Goal: Information Seeking & Learning: Learn about a topic

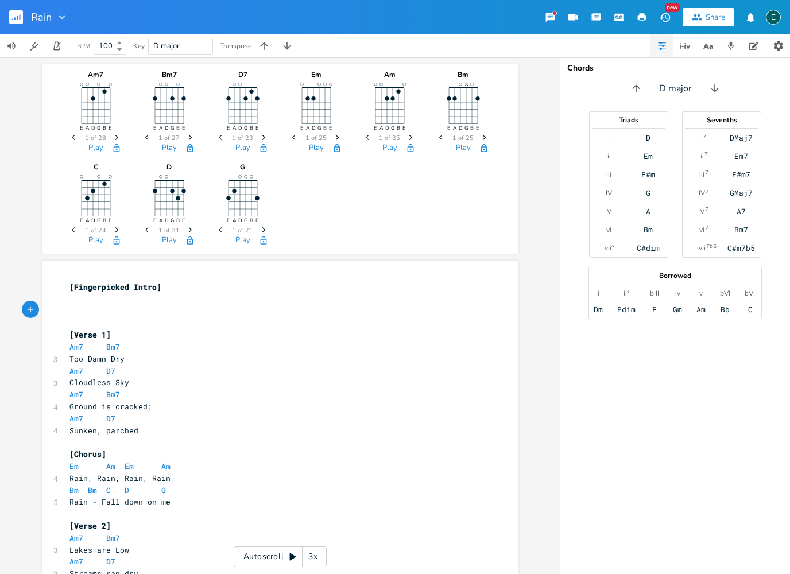
click at [85, 305] on pre "​" at bounding box center [274, 311] width 415 height 12
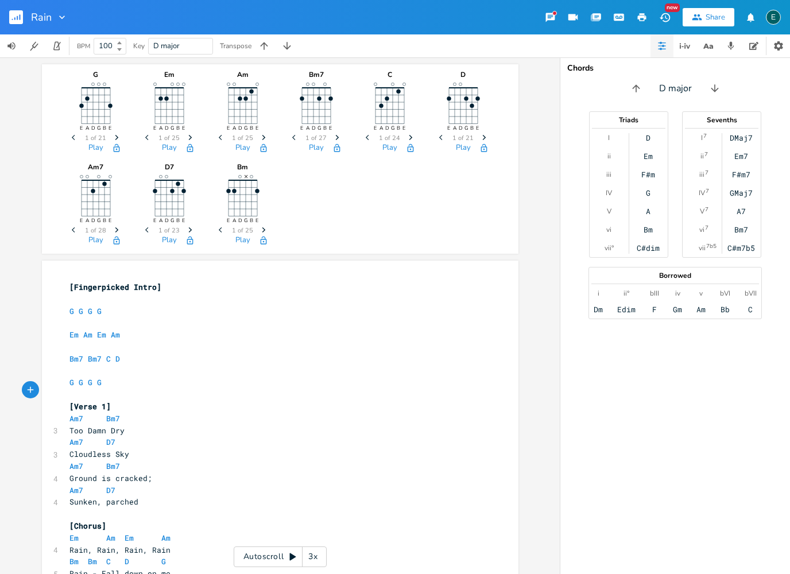
click at [290, 560] on icon at bounding box center [293, 557] width 6 height 7
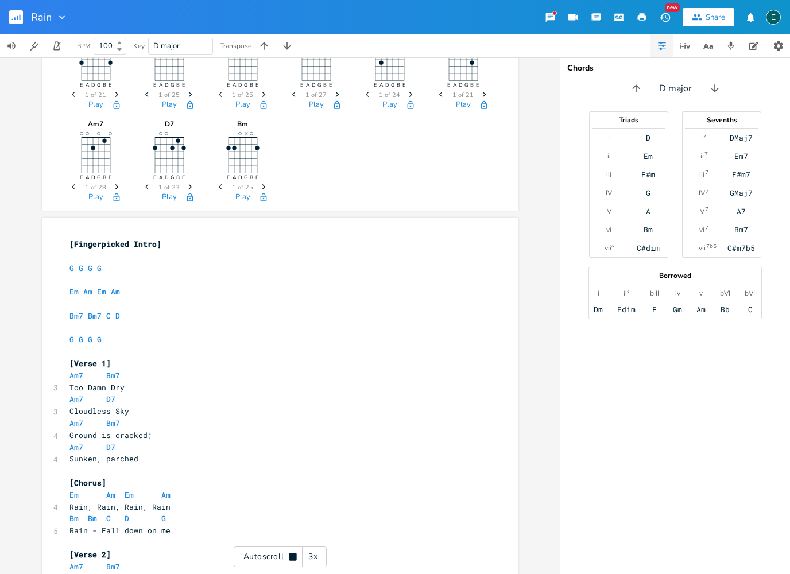
click at [315, 557] on div "3x" at bounding box center [313, 557] width 21 height 21
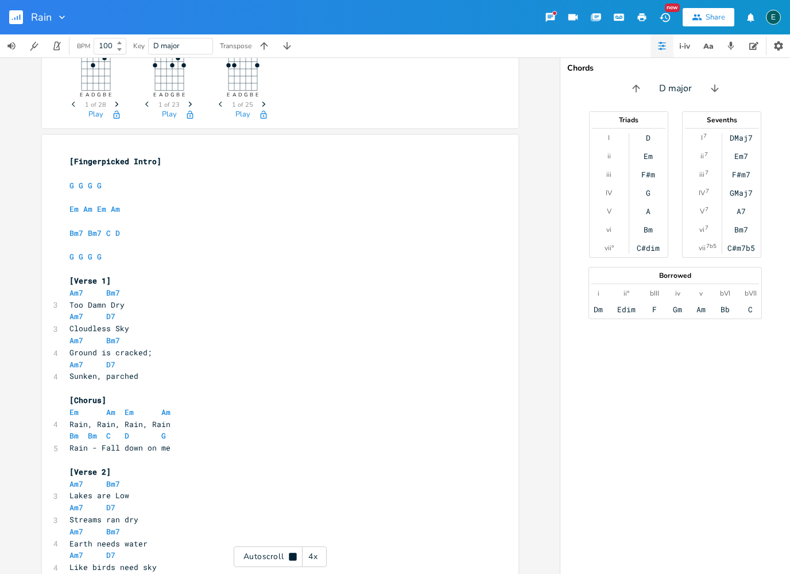
click at [313, 555] on div "4x" at bounding box center [313, 557] width 21 height 21
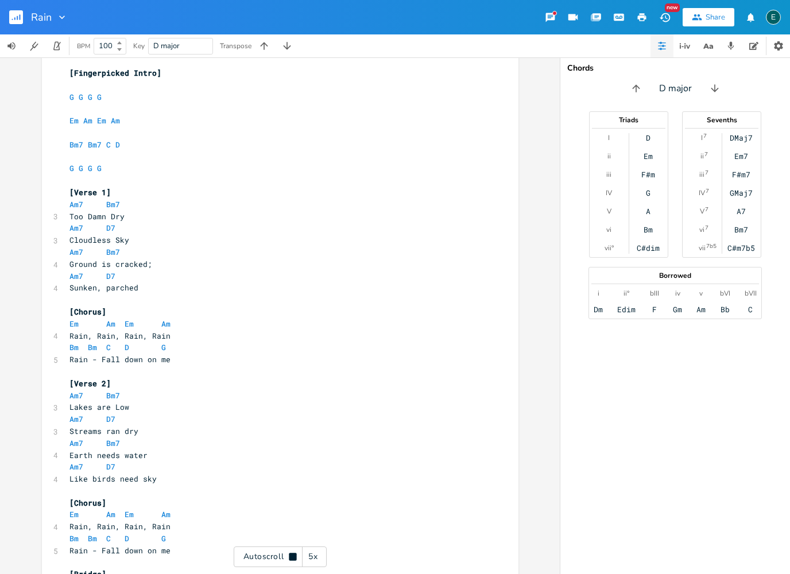
click at [310, 558] on div "5x" at bounding box center [313, 557] width 21 height 21
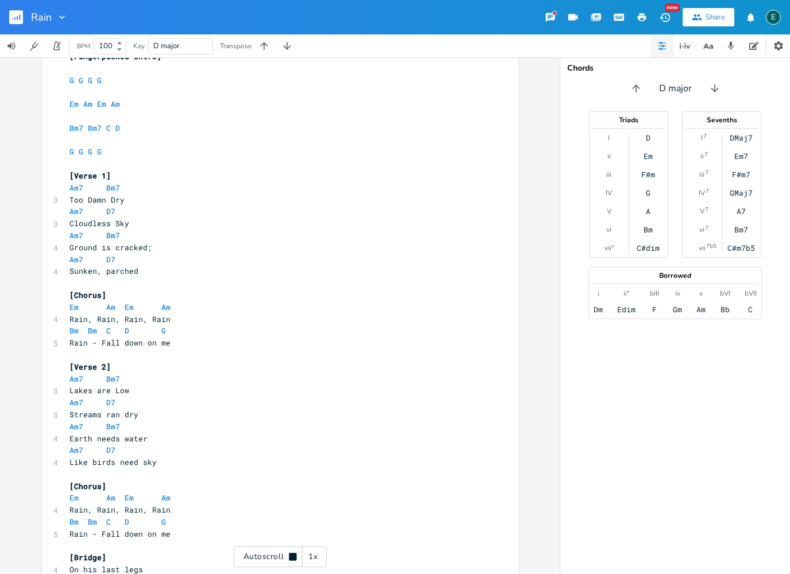
scroll to position [232, 0]
click at [291, 558] on icon at bounding box center [292, 556] width 7 height 7
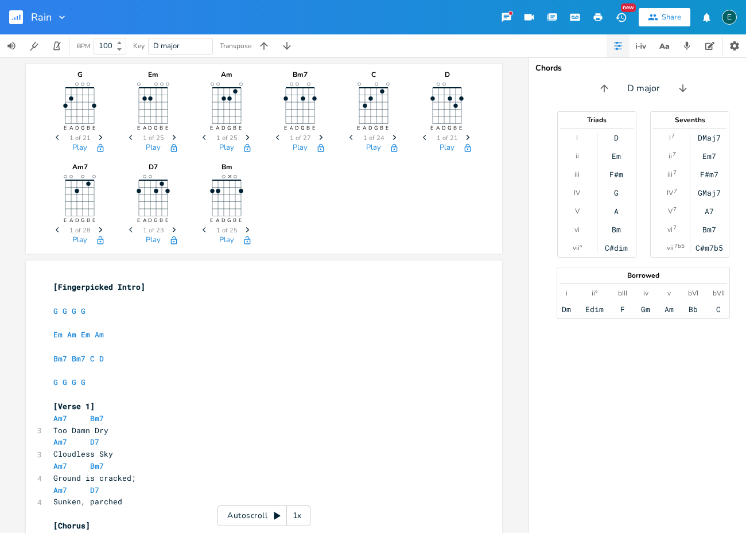
scroll to position [0, 0]
click at [296, 514] on div "1x" at bounding box center [297, 516] width 21 height 21
click at [299, 515] on div "2x" at bounding box center [297, 516] width 21 height 21
click at [276, 516] on icon at bounding box center [277, 516] width 6 height 7
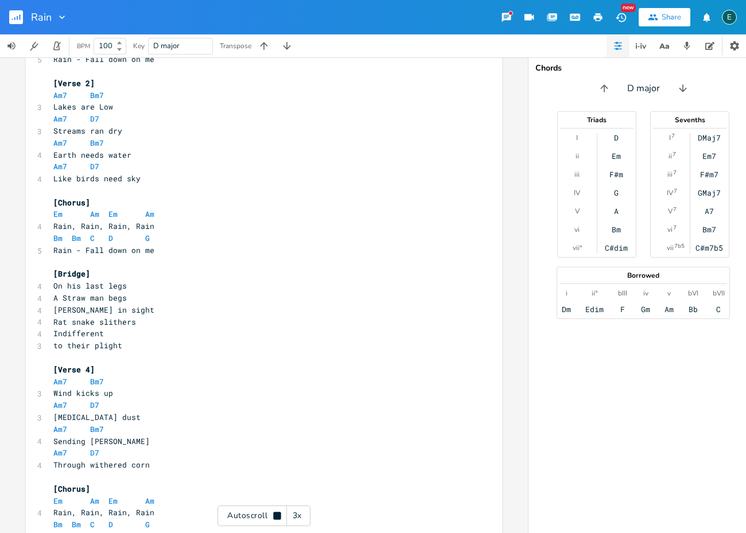
click at [294, 518] on div "3x" at bounding box center [297, 516] width 21 height 21
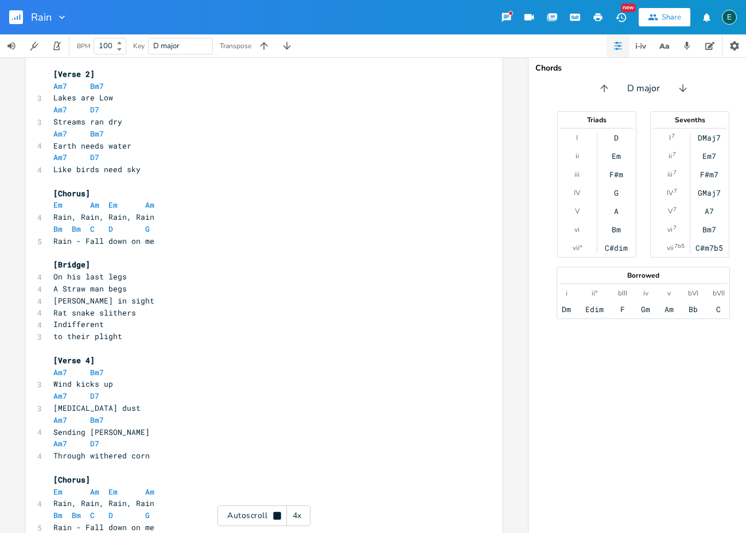
click at [294, 518] on div "4x" at bounding box center [297, 516] width 21 height 21
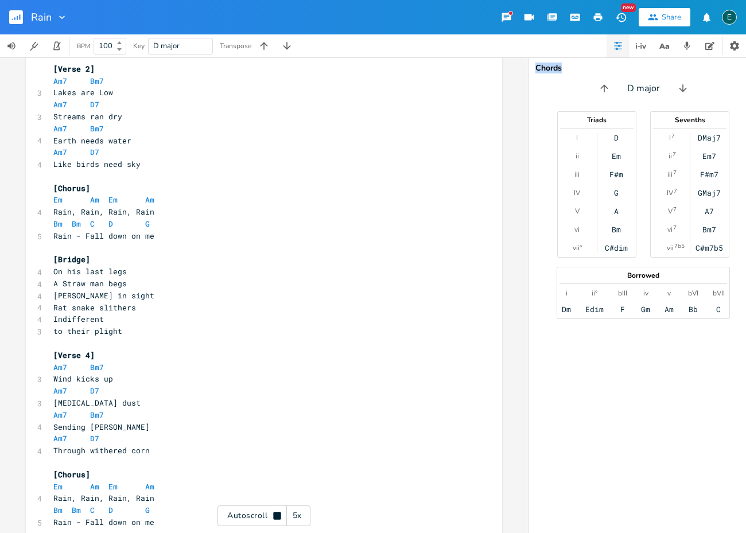
click at [294, 518] on div "5x" at bounding box center [297, 516] width 21 height 21
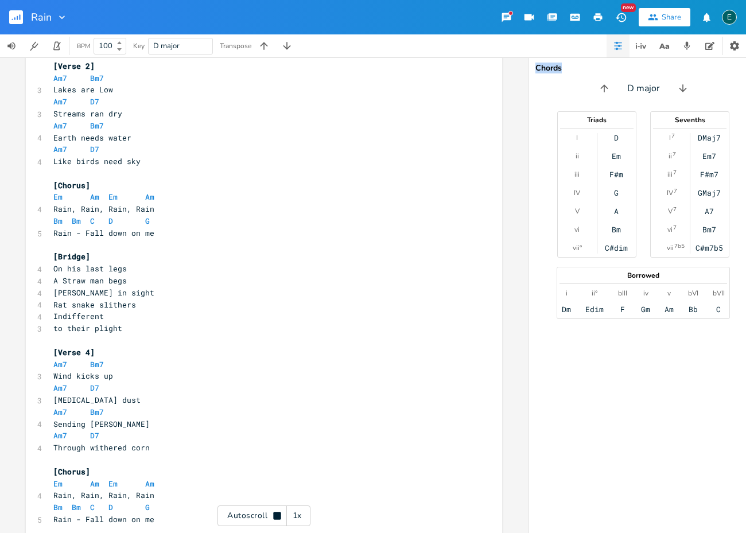
click at [294, 518] on div "1x" at bounding box center [297, 516] width 21 height 21
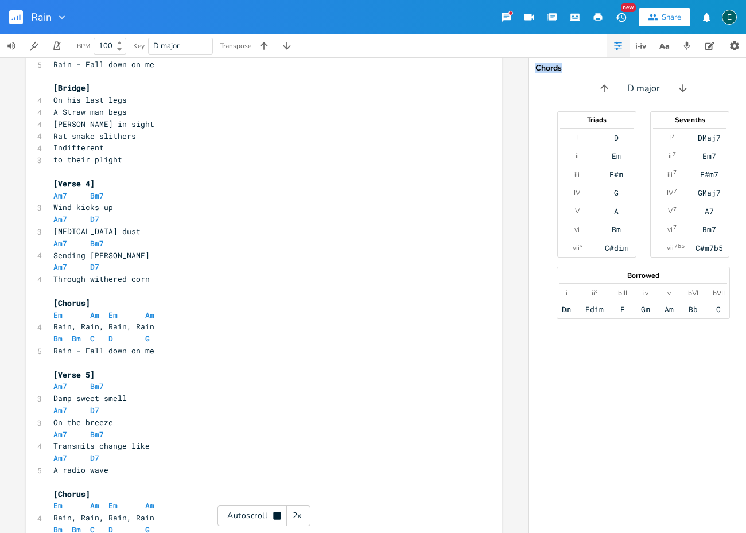
scroll to position [701, 0]
click at [102, 509] on div "G E A D G B E Previous 1 of 21 Next Play Em E A D G B E Previous 1 of 25 Next P…" at bounding box center [264, 295] width 528 height 476
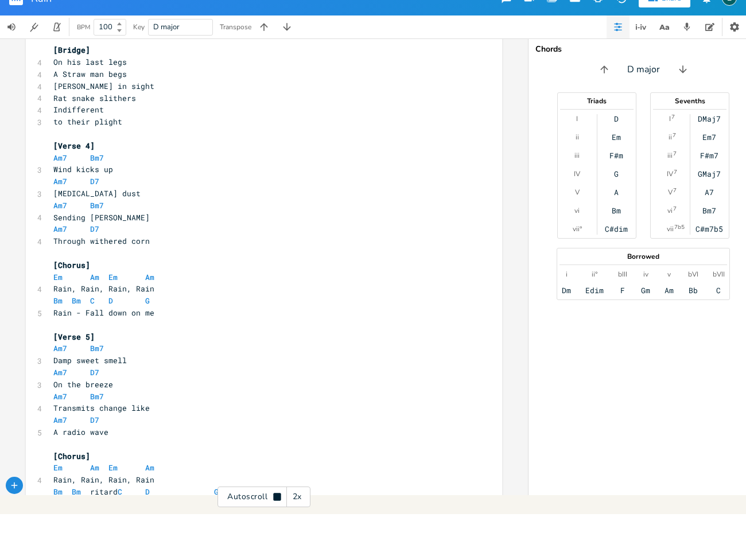
scroll to position [720, 0]
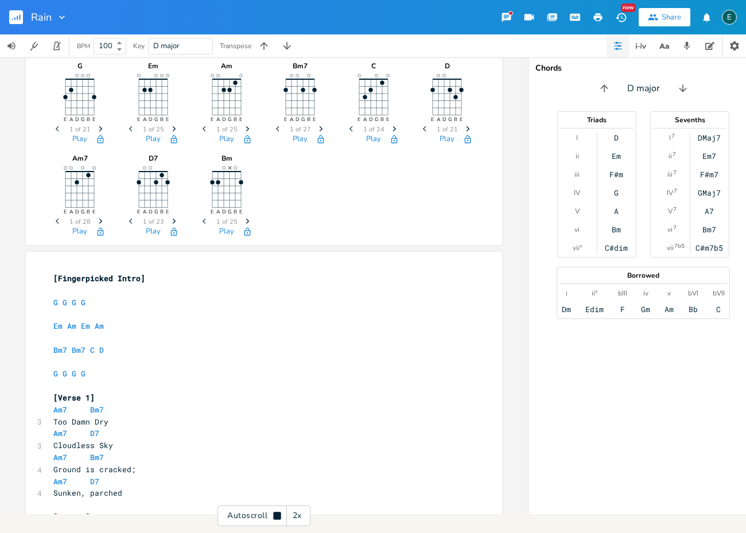
drag, startPoint x: 686, startPoint y: 6, endPoint x: 686, endPoint y: 25, distance: 18.9
click at [686, 25] on div "Rain New Share E BPM 100 Key D major Transpose G E A D G B E Previous 1 of 21 N…" at bounding box center [373, 257] width 746 height 514
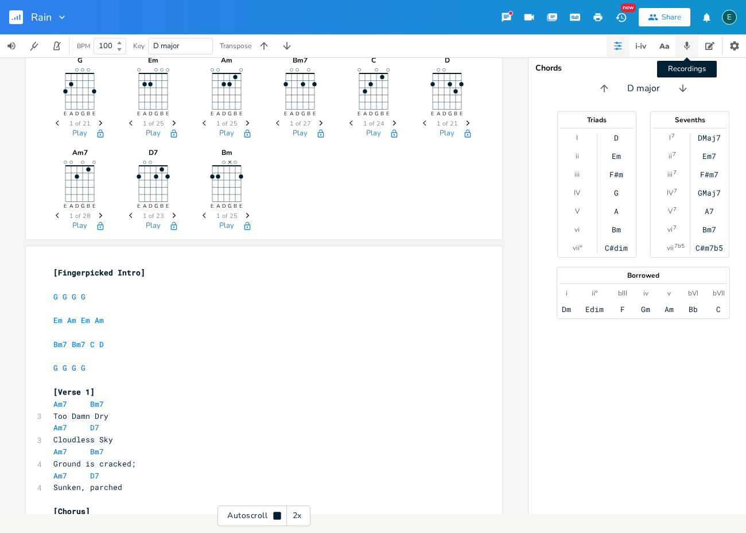
click at [688, 50] on icon "button" at bounding box center [687, 46] width 10 height 10
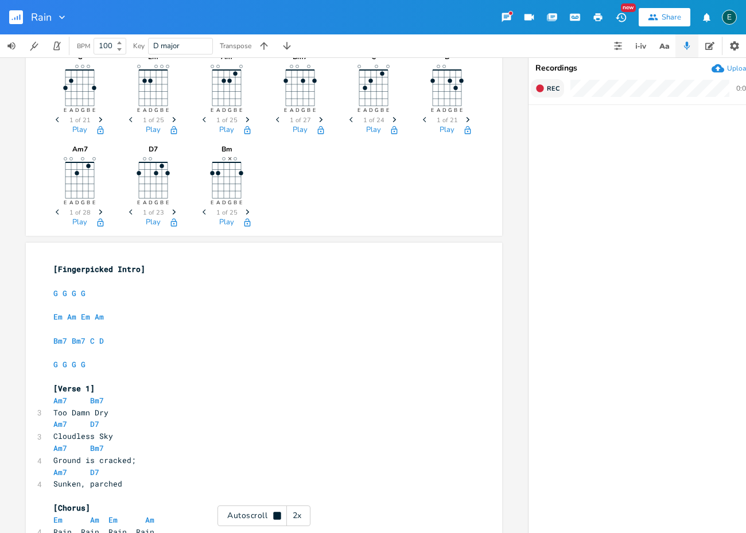
click at [540, 92] on icon "button" at bounding box center [539, 87] width 7 height 7
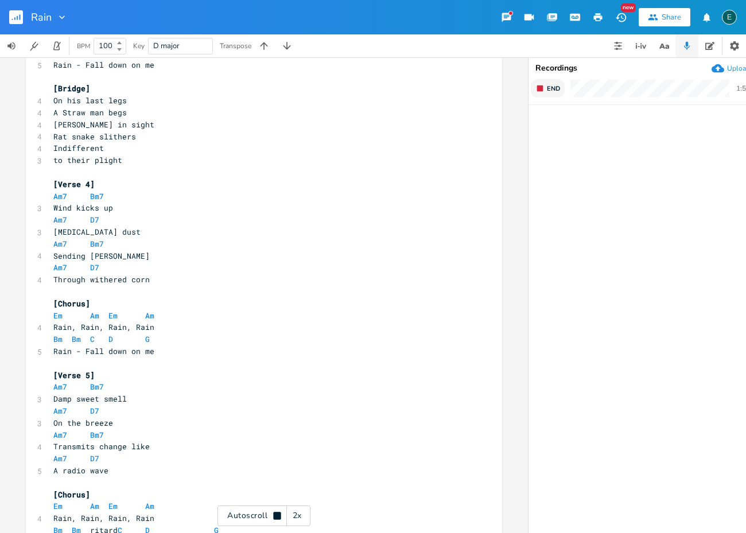
scroll to position [701, 0]
click at [547, 92] on button "End" at bounding box center [548, 88] width 34 height 18
click at [560, 129] on icon "button" at bounding box center [556, 130] width 10 height 10
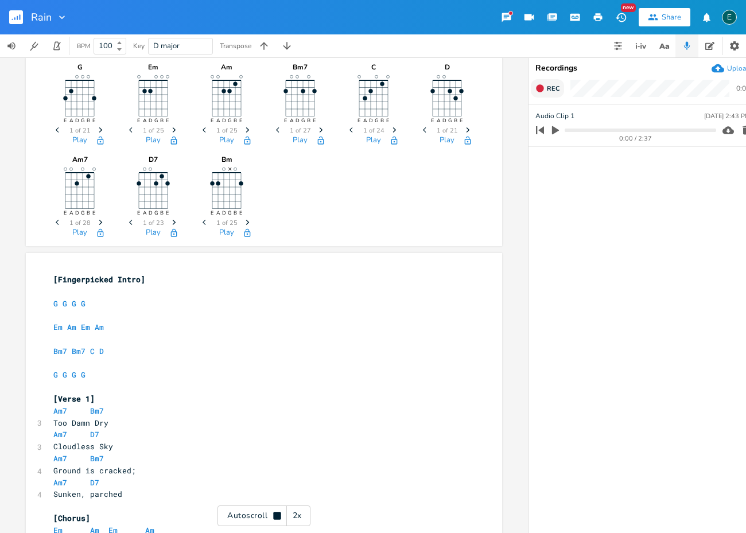
click at [545, 87] on button "Rec" at bounding box center [547, 88] width 33 height 18
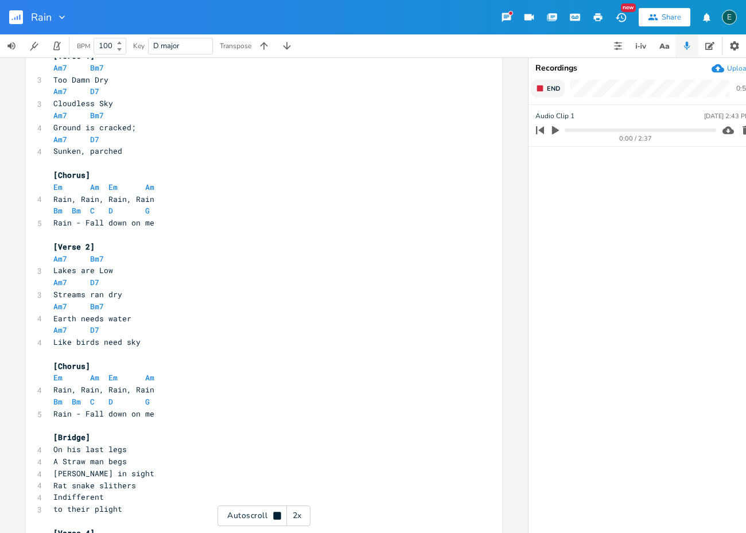
click at [543, 89] on rect "button" at bounding box center [540, 89] width 6 height 6
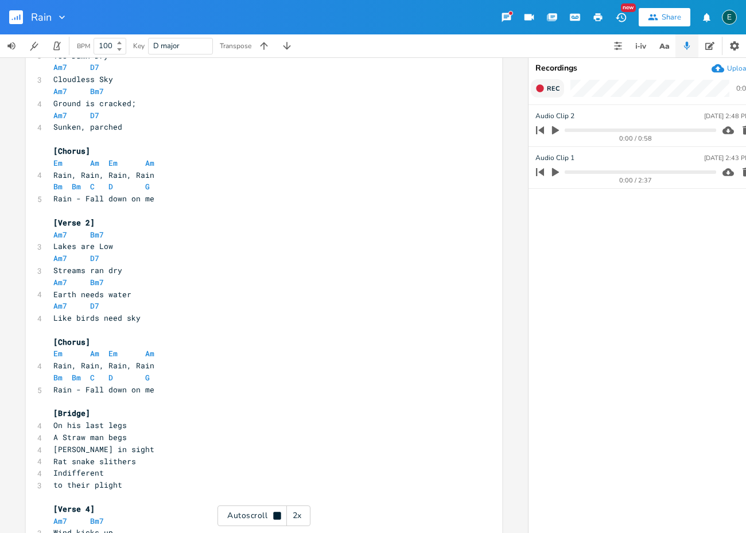
scroll to position [376, 0]
drag, startPoint x: 743, startPoint y: 131, endPoint x: 482, endPoint y: 296, distance: 308.7
click at [743, 131] on icon "button" at bounding box center [746, 130] width 11 height 11
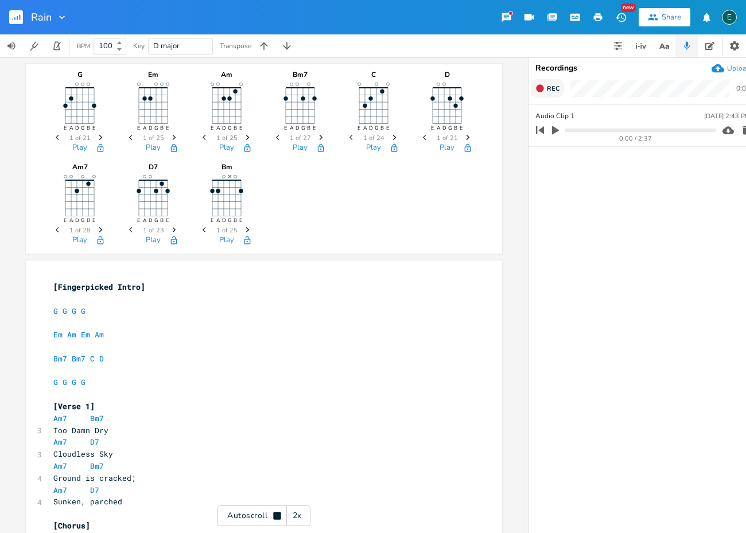
scroll to position [0, 0]
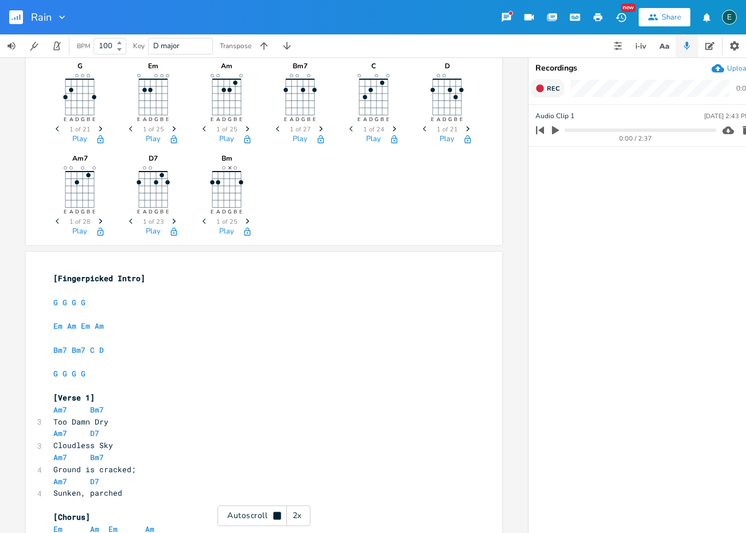
click at [542, 91] on icon "button" at bounding box center [539, 87] width 7 height 7
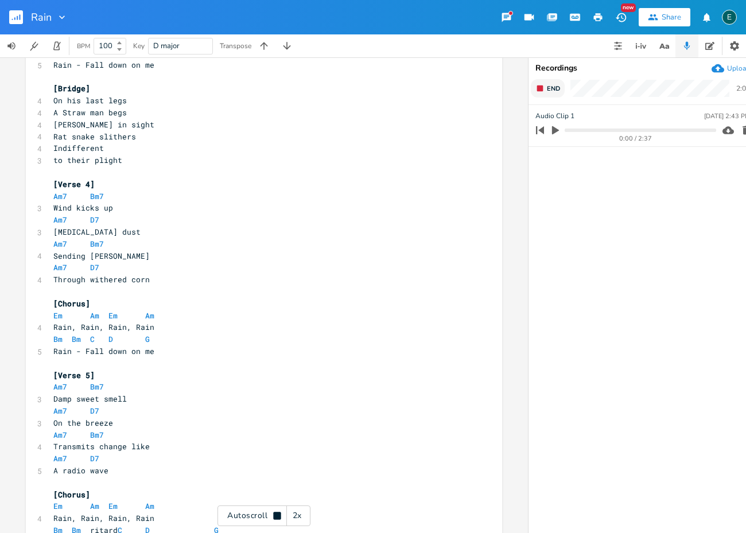
scroll to position [701, 0]
click at [548, 90] on span "End" at bounding box center [553, 88] width 13 height 9
click at [558, 131] on icon "button" at bounding box center [555, 130] width 7 height 9
click at [613, 49] on button "button" at bounding box center [618, 45] width 23 height 23
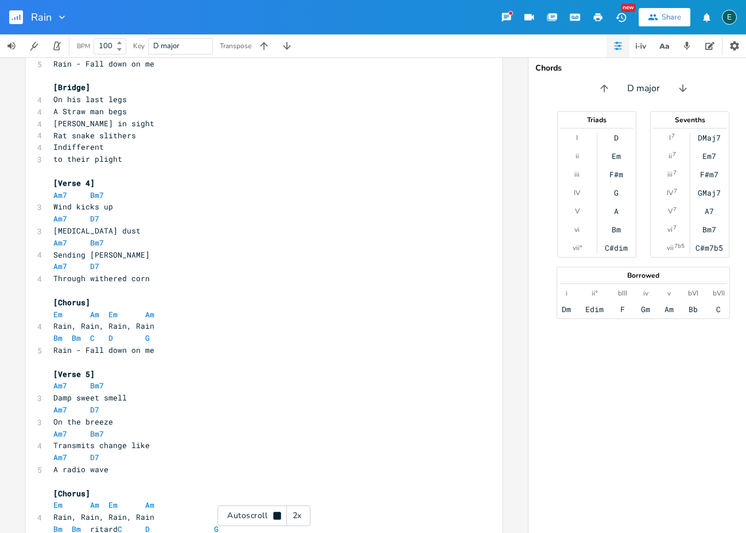
click at [469, 36] on div "BPM 100 Key D major Transpose" at bounding box center [373, 45] width 746 height 23
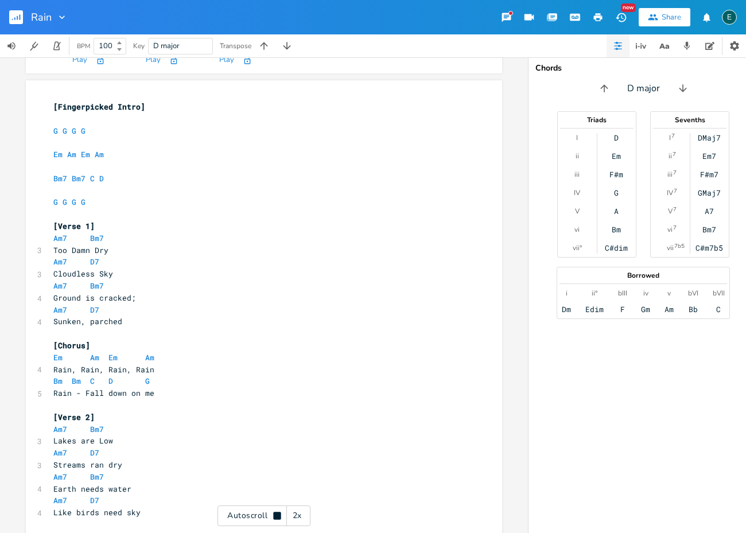
click at [273, 517] on icon at bounding box center [277, 516] width 9 height 9
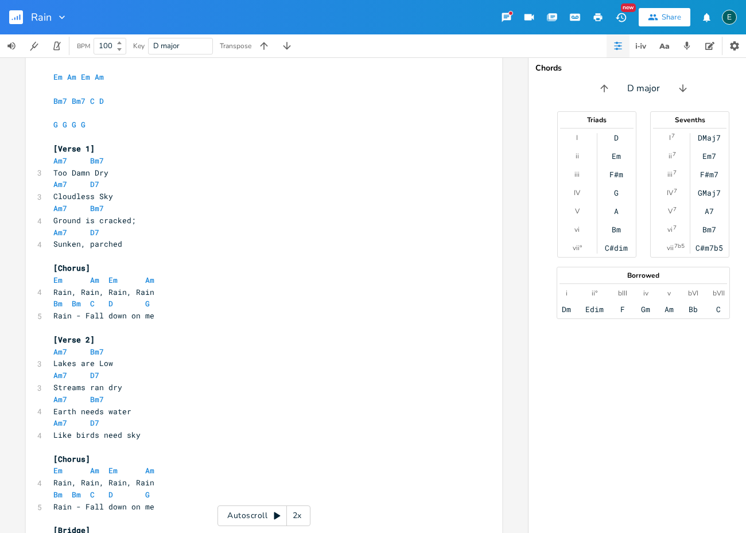
scroll to position [234, 0]
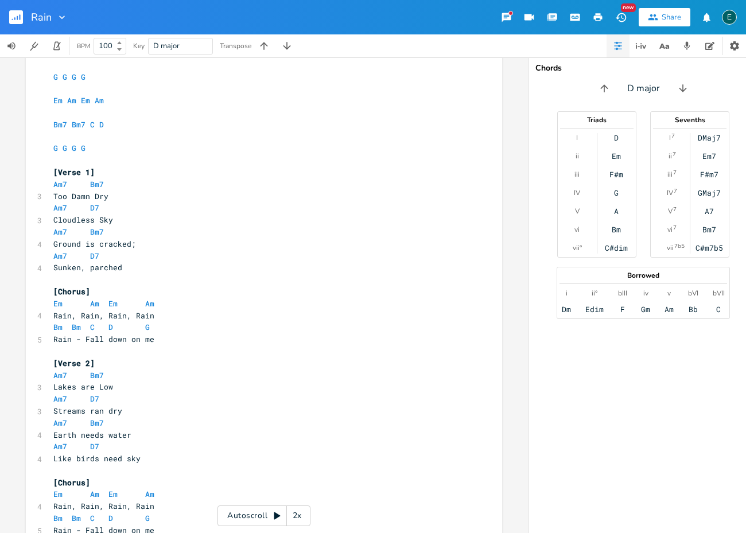
click at [122, 191] on pre "Too Damn Dry" at bounding box center [258, 197] width 415 height 12
click at [641, 46] on icon "button" at bounding box center [641, 45] width 1 height 5
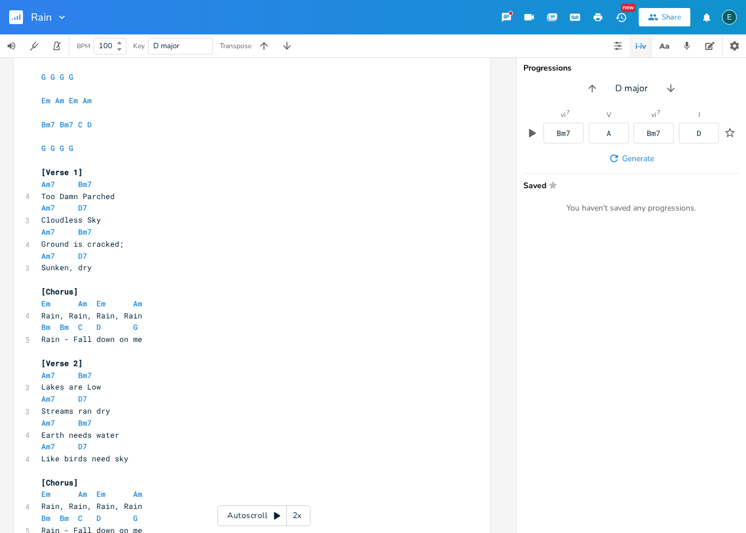
scroll to position [0, 12]
click at [647, 164] on button "Generate" at bounding box center [631, 158] width 55 height 21
click at [645, 161] on span "Generate" at bounding box center [638, 158] width 32 height 11
click at [731, 131] on icon "button" at bounding box center [730, 133] width 8 height 8
click at [613, 157] on icon "button" at bounding box center [614, 158] width 11 height 11
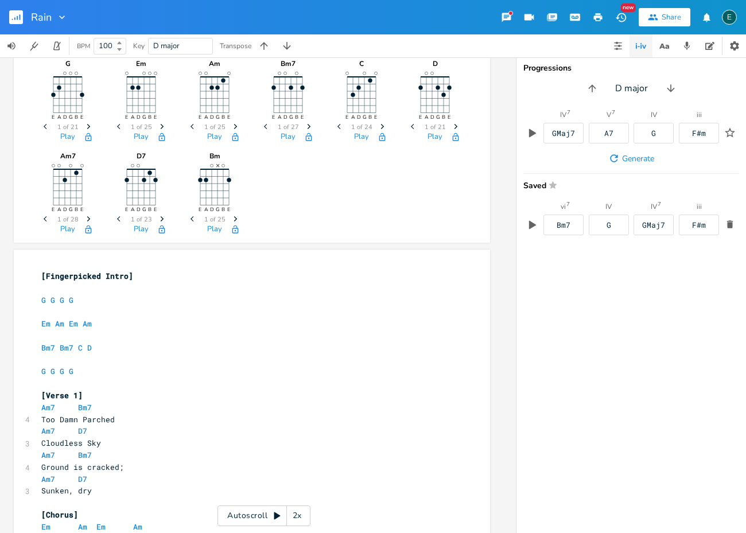
scroll to position [0, 0]
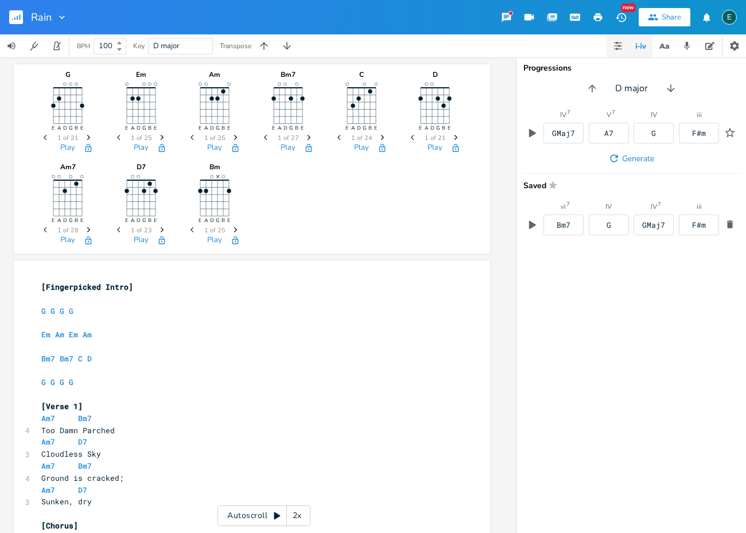
click at [615, 55] on button "button" at bounding box center [618, 45] width 23 height 23
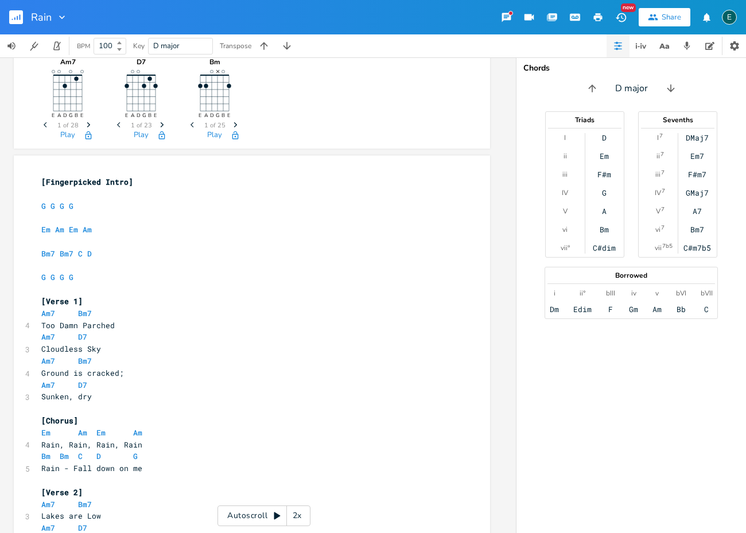
scroll to position [111, 0]
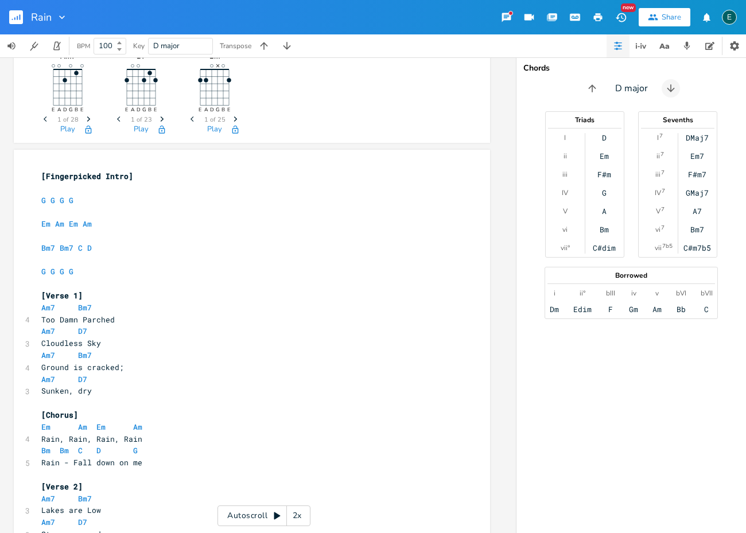
click at [674, 92] on icon "button" at bounding box center [670, 88] width 11 height 11
click at [674, 92] on icon "button" at bounding box center [673, 88] width 11 height 11
click at [674, 92] on icon "button" at bounding box center [670, 88] width 11 height 11
click at [674, 92] on icon "button" at bounding box center [673, 88] width 11 height 11
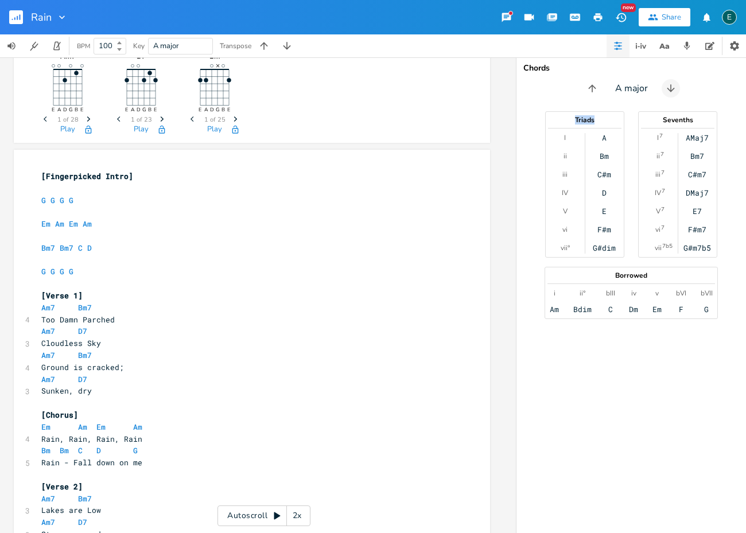
click at [674, 92] on icon "button" at bounding box center [670, 88] width 11 height 11
click at [674, 92] on icon "button" at bounding box center [673, 88] width 11 height 11
click at [674, 92] on icon "button" at bounding box center [670, 88] width 11 height 11
click at [594, 87] on icon "button" at bounding box center [589, 88] width 11 height 11
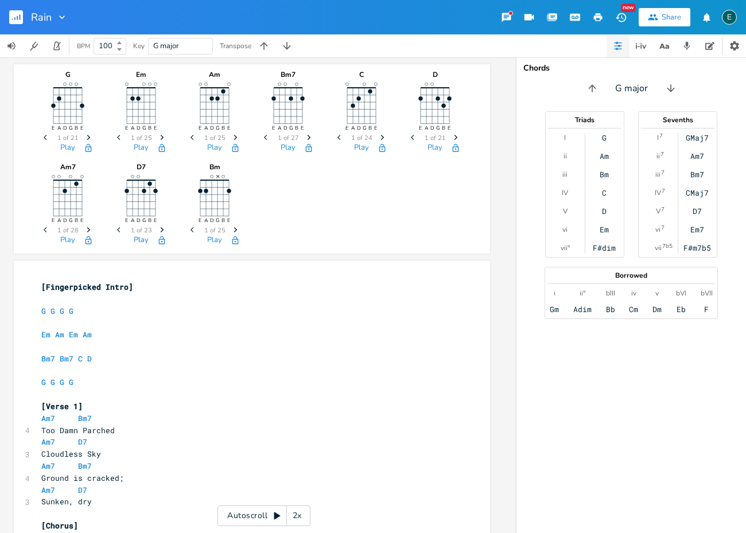
scroll to position [0, 0]
click at [307, 138] on icon "Next" at bounding box center [309, 137] width 6 height 6
click at [307, 139] on icon "Next" at bounding box center [309, 137] width 6 height 6
click at [307, 140] on icon "Next" at bounding box center [309, 137] width 6 height 6
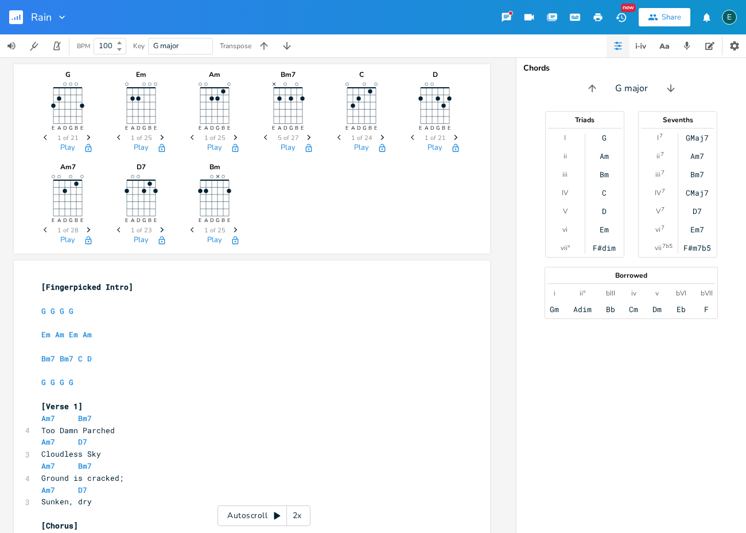
click at [457, 140] on icon "Next" at bounding box center [456, 137] width 6 height 6
click at [87, 138] on icon "Next" at bounding box center [89, 137] width 6 height 6
click at [87, 139] on icon "Next" at bounding box center [89, 137] width 6 height 6
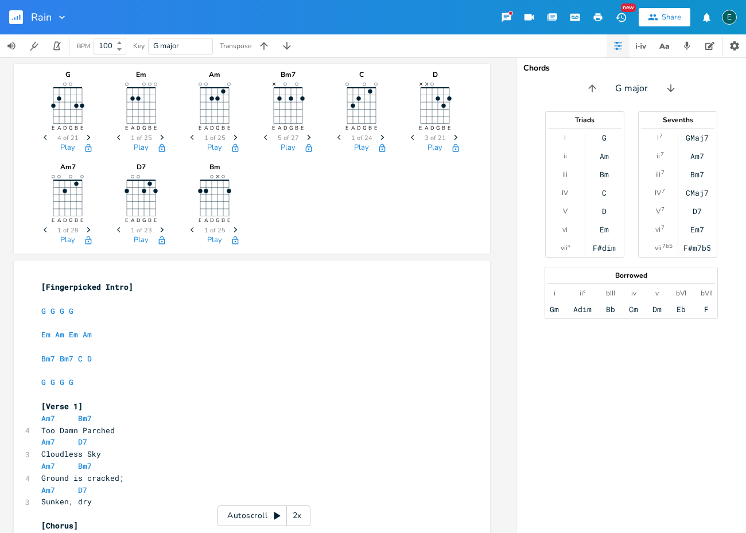
click at [87, 139] on icon "Next" at bounding box center [89, 137] width 6 height 6
click at [87, 140] on icon "Next" at bounding box center [89, 137] width 6 height 6
click at [86, 140] on icon "Next" at bounding box center [89, 137] width 6 height 6
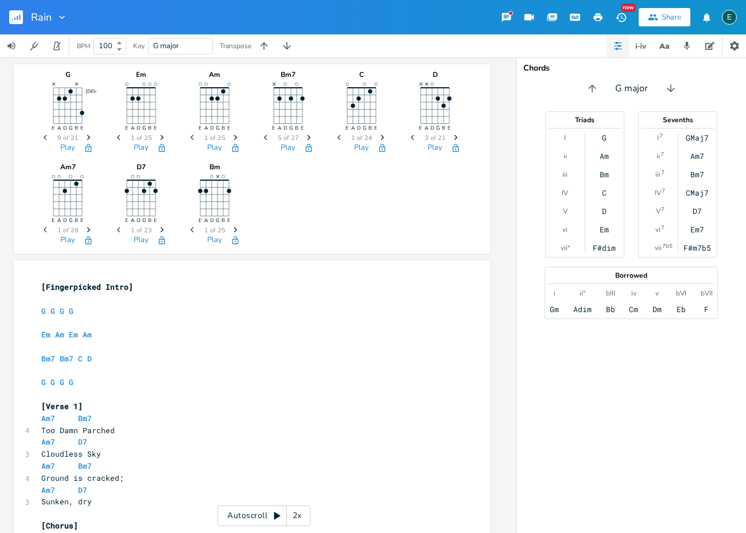
click at [86, 140] on icon "Next" at bounding box center [89, 137] width 6 height 6
click at [49, 140] on icon "Previous" at bounding box center [47, 137] width 6 height 6
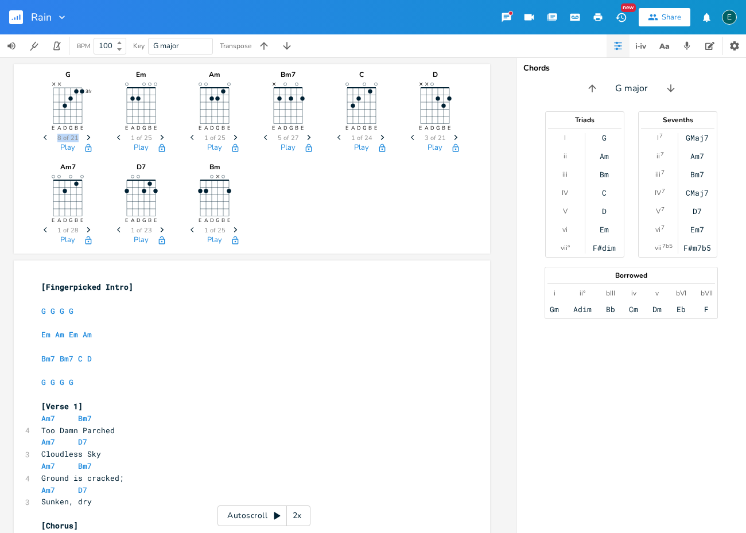
click at [49, 140] on icon "Previous" at bounding box center [47, 137] width 6 height 6
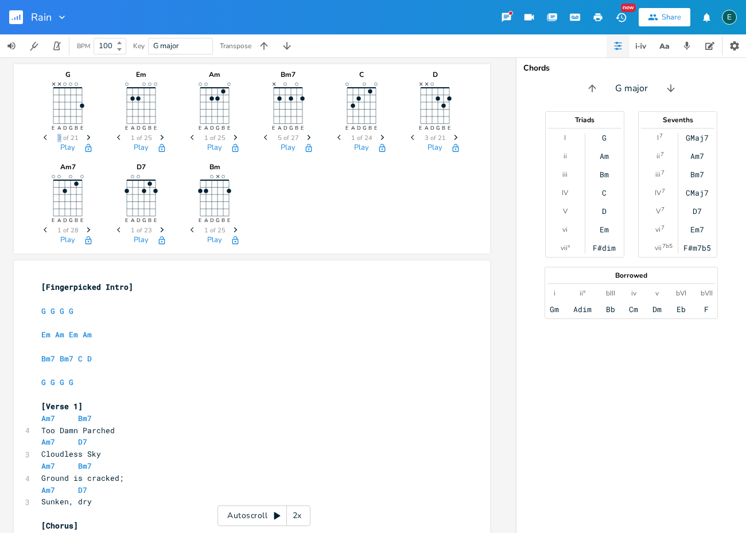
click at [49, 140] on icon "Previous" at bounding box center [47, 137] width 6 height 6
click at [85, 138] on span "Next" at bounding box center [89, 138] width 16 height 20
click at [162, 233] on icon "Next" at bounding box center [162, 230] width 6 height 6
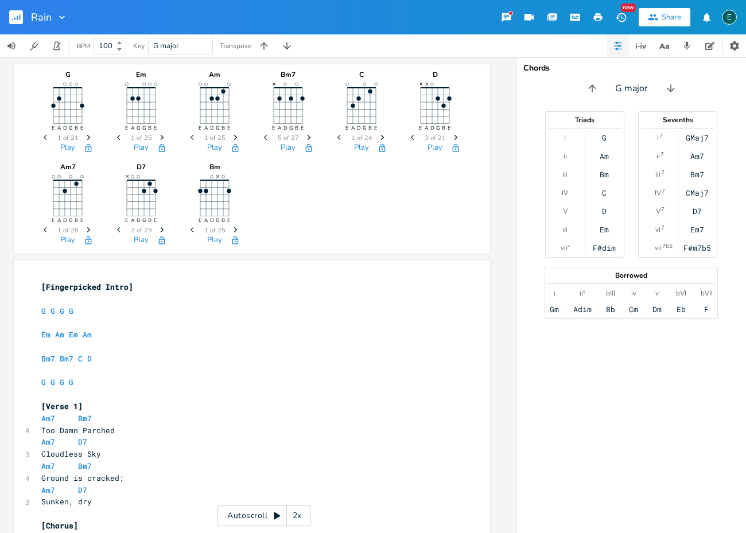
click at [162, 233] on icon "Next" at bounding box center [162, 230] width 6 height 6
click at [121, 230] on icon "Previous" at bounding box center [120, 230] width 6 height 6
click at [236, 231] on icon "button" at bounding box center [235, 229] width 3 height 5
click at [237, 234] on span "Next" at bounding box center [236, 230] width 16 height 20
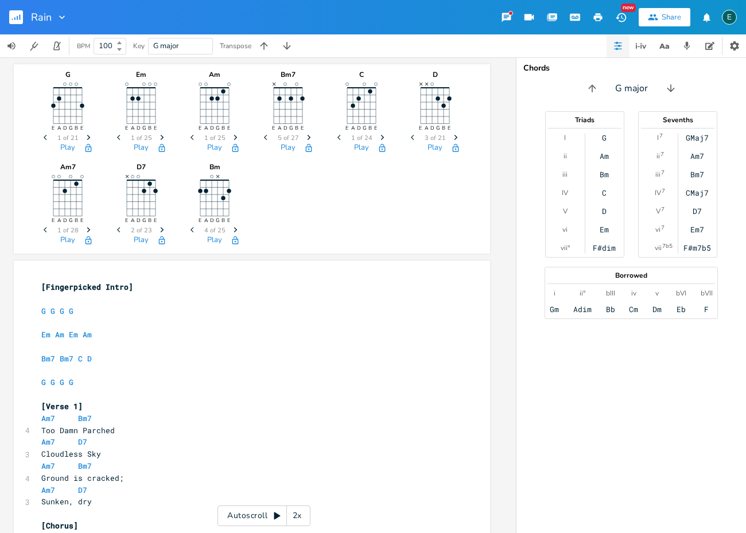
click at [237, 234] on span "Next" at bounding box center [236, 230] width 16 height 20
click at [235, 243] on icon "button" at bounding box center [235, 240] width 9 height 9
click at [90, 149] on icon "button" at bounding box center [88, 148] width 9 height 9
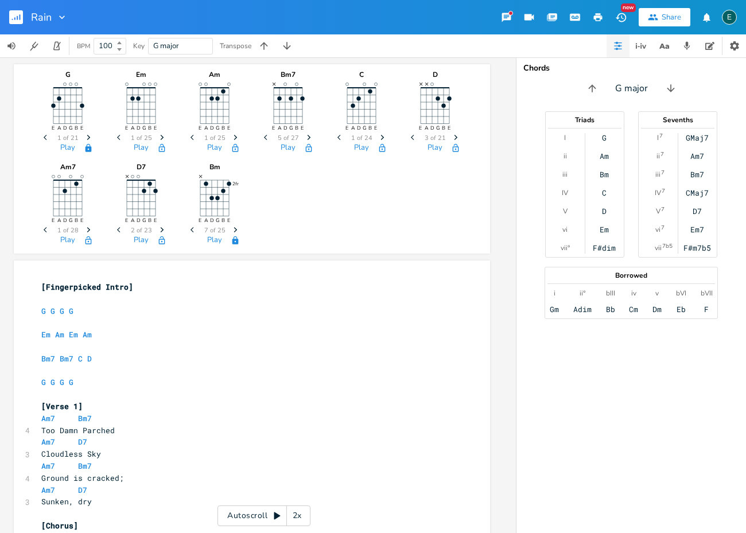
click at [159, 148] on icon "button" at bounding box center [162, 148] width 6 height 8
click at [237, 151] on icon "button" at bounding box center [236, 148] width 6 height 8
click at [308, 149] on icon "button" at bounding box center [308, 148] width 9 height 9
click at [381, 149] on icon "button" at bounding box center [382, 148] width 9 height 9
click at [458, 147] on icon "button" at bounding box center [456, 148] width 6 height 8
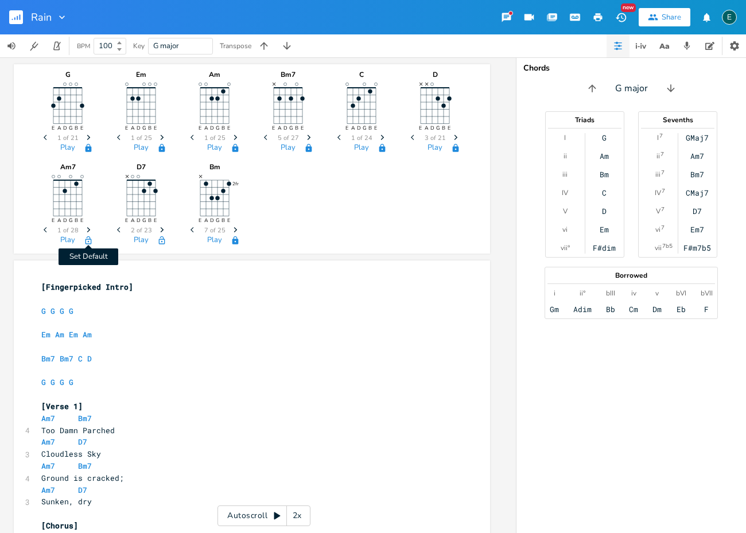
click at [91, 243] on icon "button" at bounding box center [89, 240] width 6 height 8
click at [163, 241] on icon "button" at bounding box center [161, 240] width 9 height 9
